Goal: Task Accomplishment & Management: Manage account settings

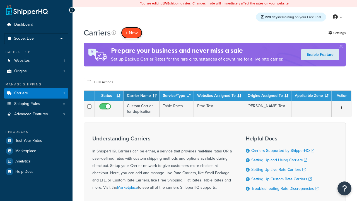
click at [132, 33] on button "+ New" at bounding box center [131, 32] width 21 height 11
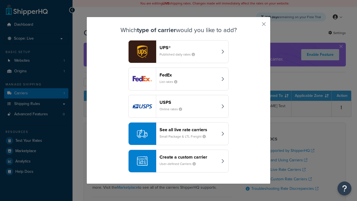
click at [189, 73] on header "FedEx" at bounding box center [189, 74] width 58 height 5
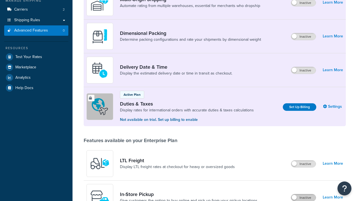
click at [304, 198] on label "Inactive" at bounding box center [303, 197] width 25 height 7
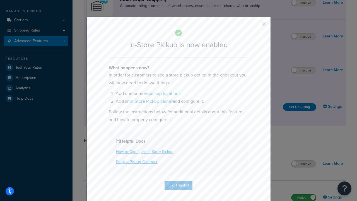
scroll to position [94, 0]
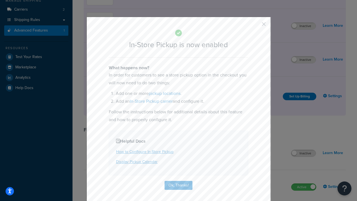
click at [256, 26] on button "button" at bounding box center [255, 25] width 1 height 1
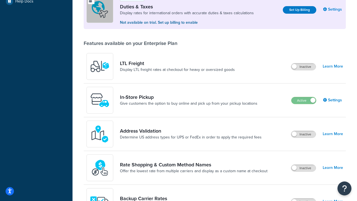
scroll to position [170, 0]
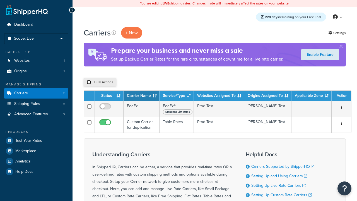
click at [89, 82] on input "checkbox" at bounding box center [89, 82] width 4 height 4
checkbox input "true"
click at [150, 82] on button "Delete" at bounding box center [148, 82] width 19 height 8
